Goal: Task Accomplishment & Management: Manage account settings

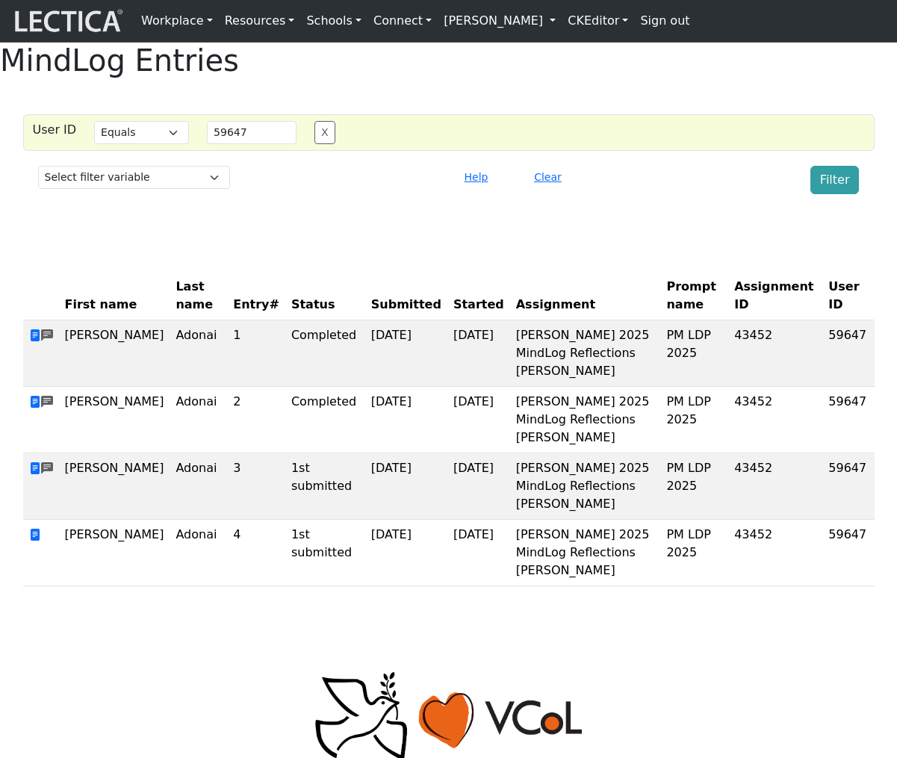
select select "iexact"
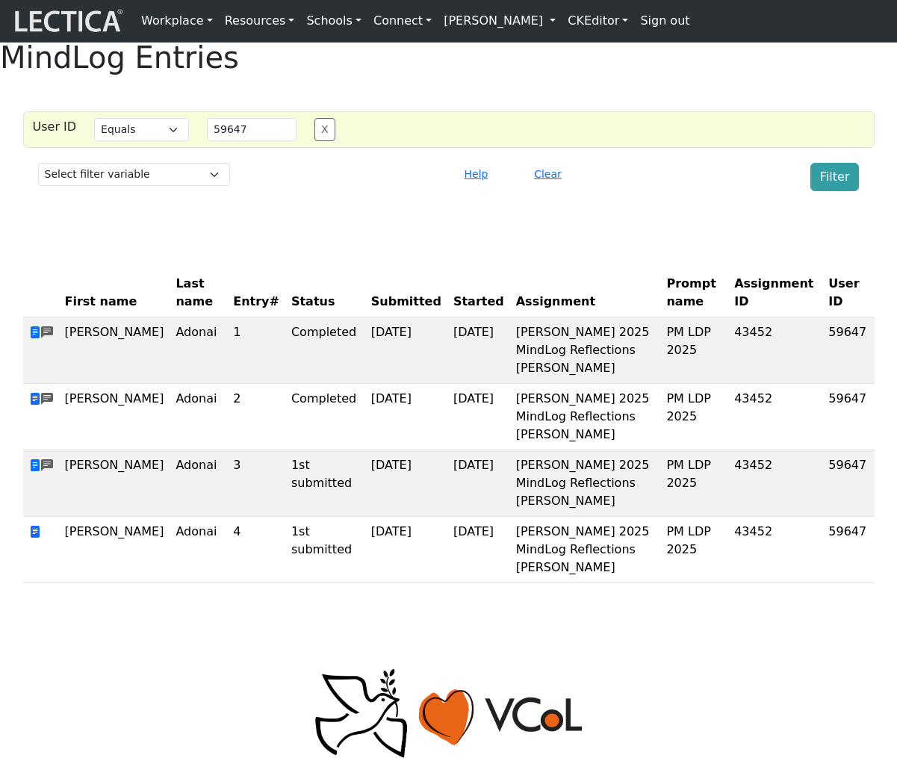
click at [632, 252] on div "MindLog Entries User ID Select filter Equals Search string 59647 X Select filte…" at bounding box center [448, 318] width 897 height 556
click at [518, 34] on link "[PERSON_NAME]" at bounding box center [500, 21] width 124 height 30
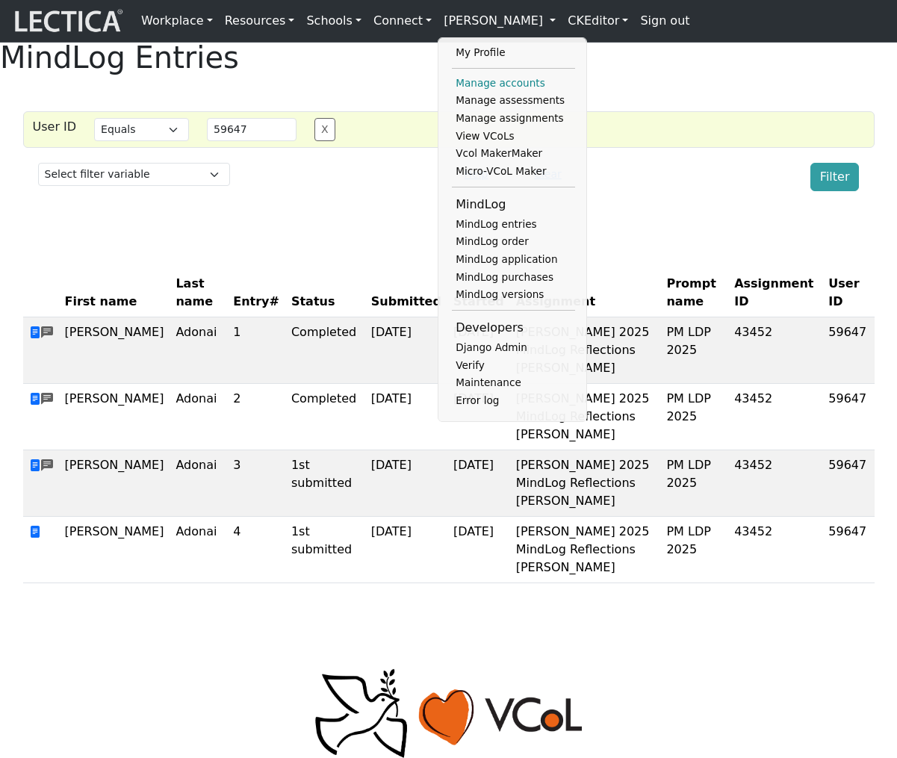
click at [481, 85] on link "Manage accounts" at bounding box center [513, 84] width 123 height 18
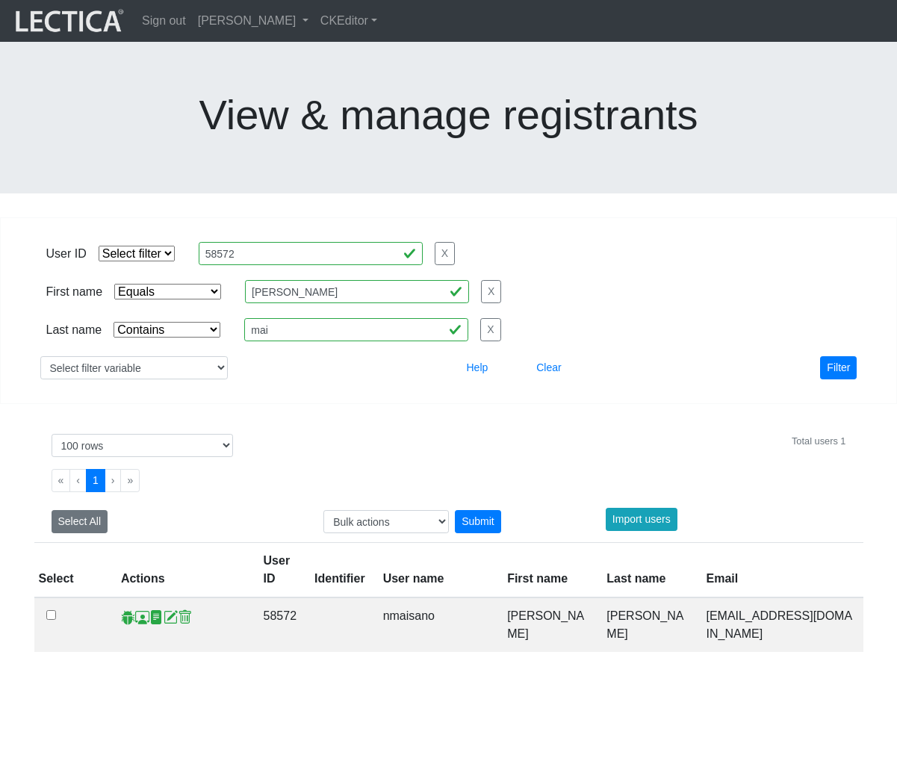
select select "iexact"
select select "icontains"
select select "100"
click at [323, 280] on input "[PERSON_NAME]" at bounding box center [357, 291] width 224 height 23
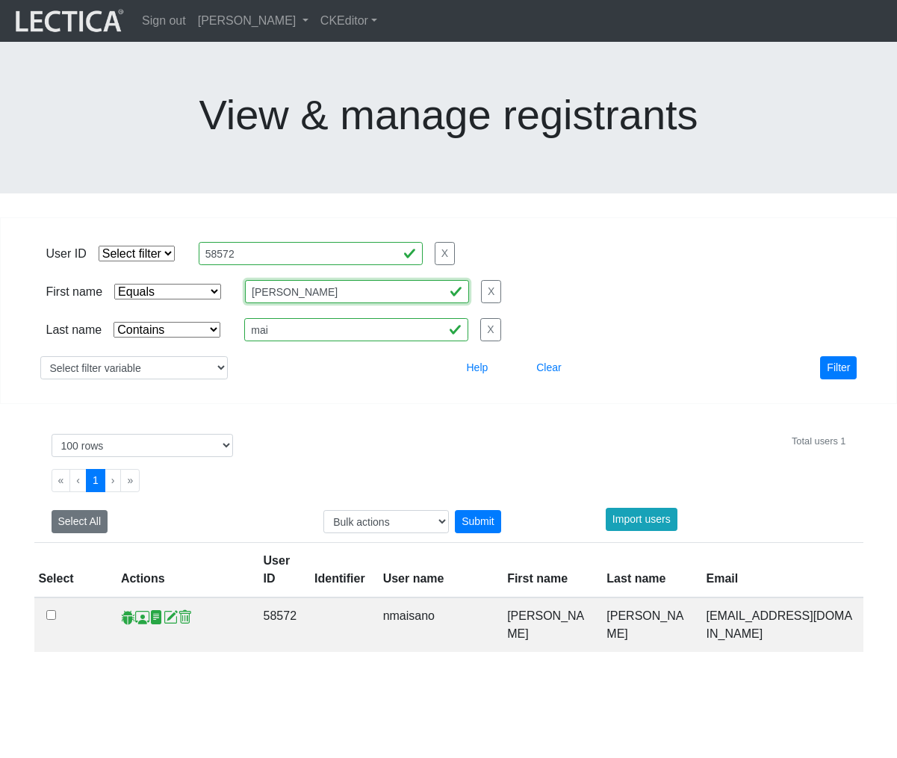
click at [323, 280] on input "[PERSON_NAME]" at bounding box center [357, 291] width 224 height 23
type input "[PERSON_NAME]"
click at [834, 356] on button "Filter" at bounding box center [838, 367] width 37 height 23
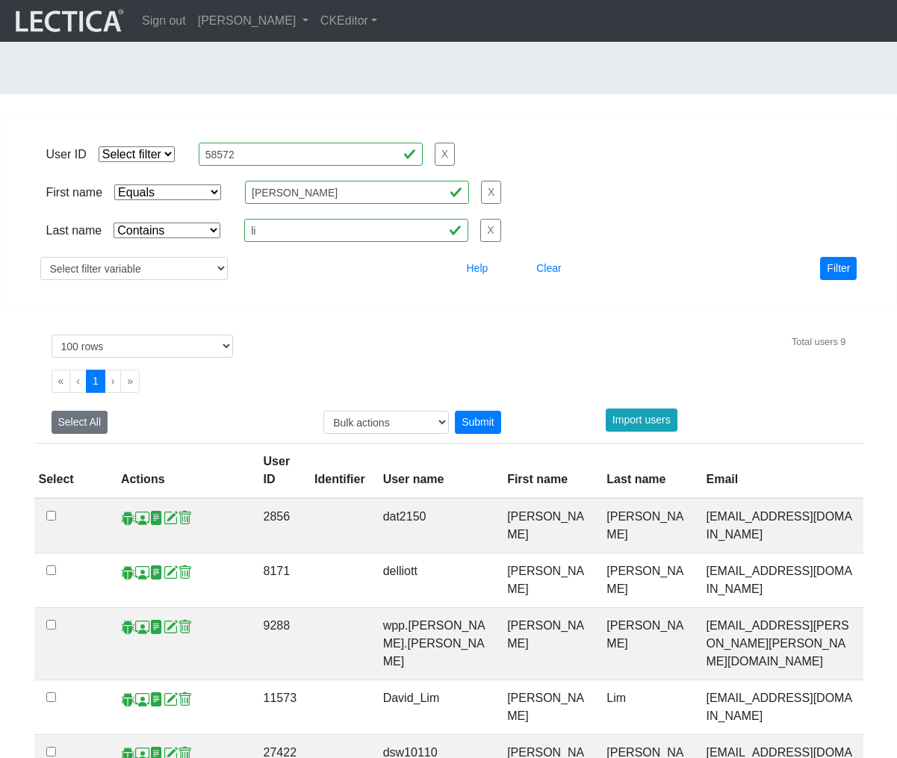
scroll to position [102, 0]
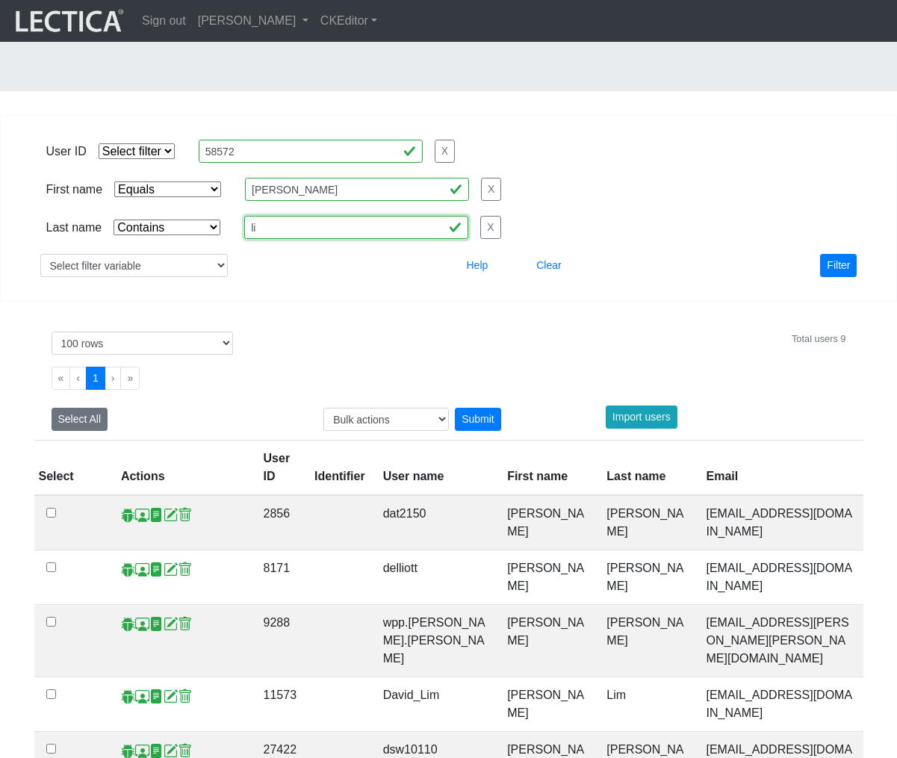
click at [349, 216] on input "li" at bounding box center [356, 227] width 224 height 23
type input "lic"
click at [832, 254] on button "Filter" at bounding box center [838, 265] width 37 height 23
